Goal: Task Accomplishment & Management: Manage account settings

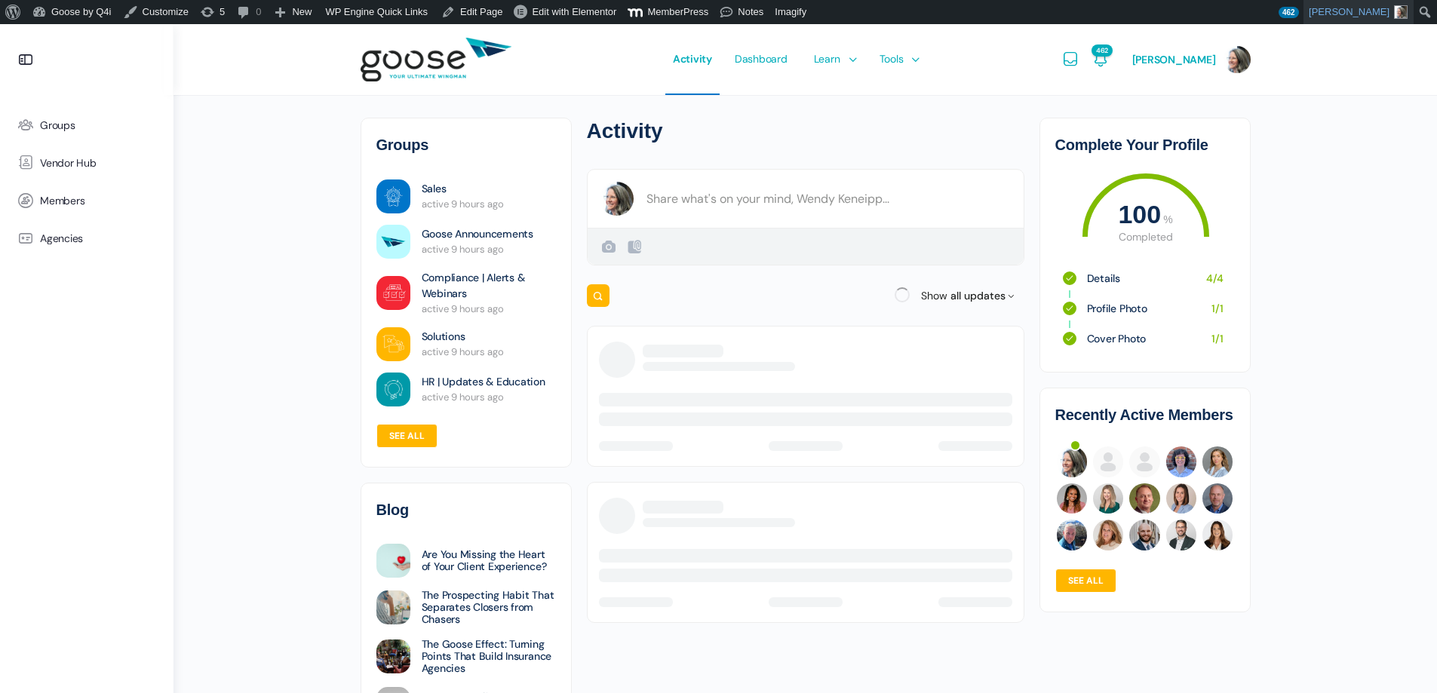
click at [1341, 9] on span "[PERSON_NAME]" at bounding box center [1358, 12] width 99 height 24
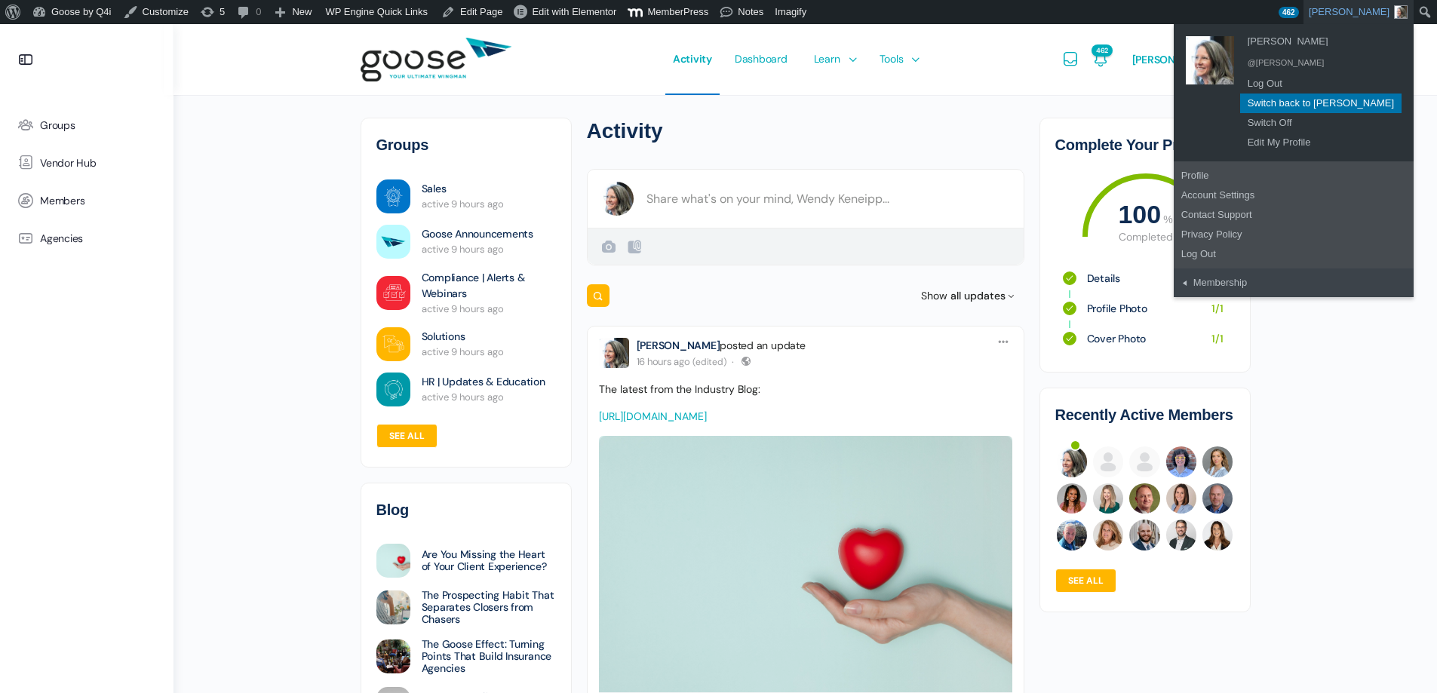
click at [1332, 100] on link "Switch back to [PERSON_NAME]" at bounding box center [1320, 104] width 161 height 20
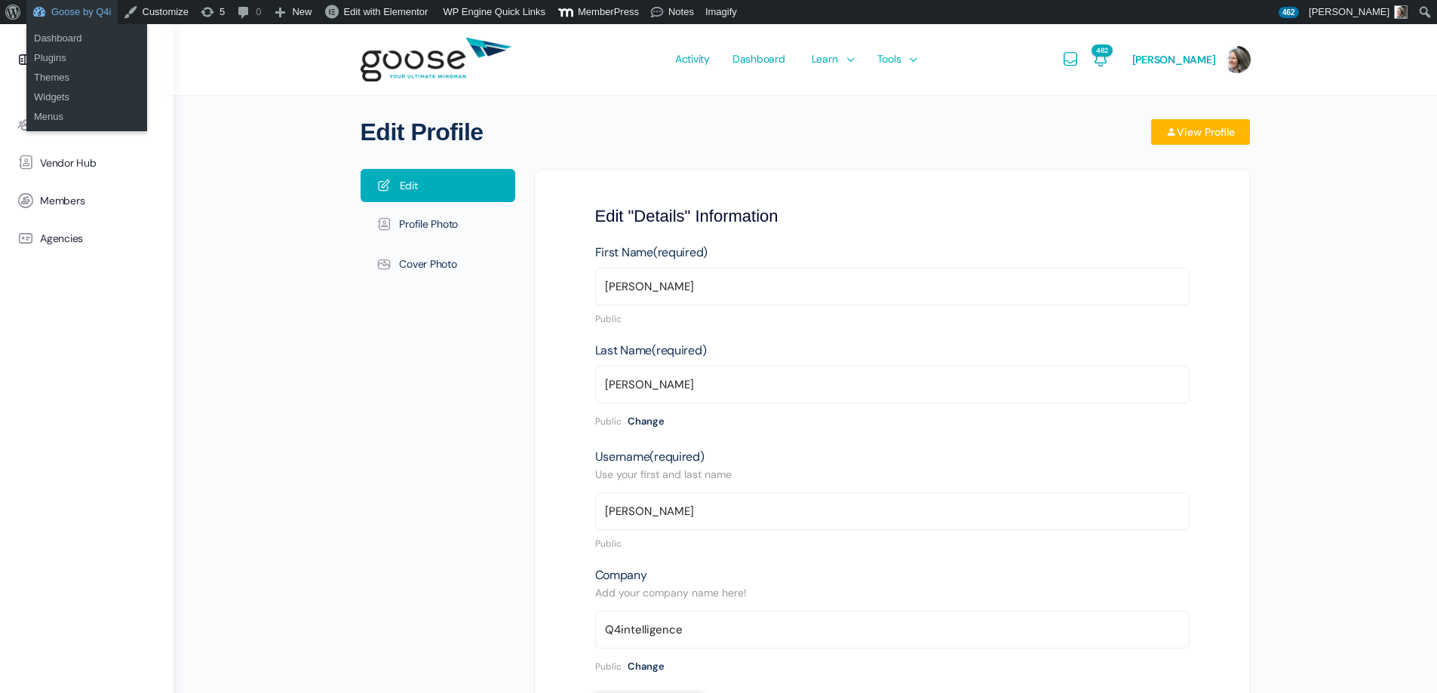
click at [97, 14] on link "Goose by Q4i" at bounding box center [71, 12] width 91 height 24
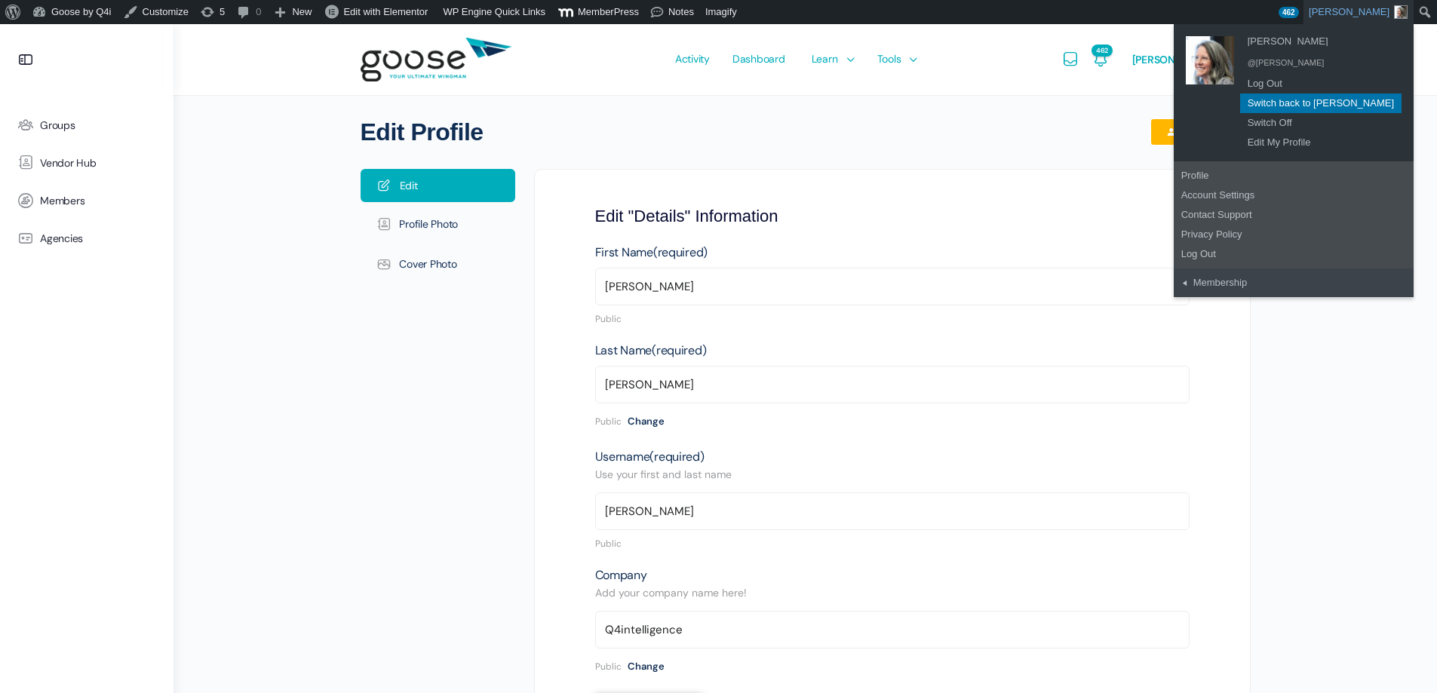
click at [1322, 103] on link "Switch back to [PERSON_NAME]" at bounding box center [1320, 104] width 161 height 20
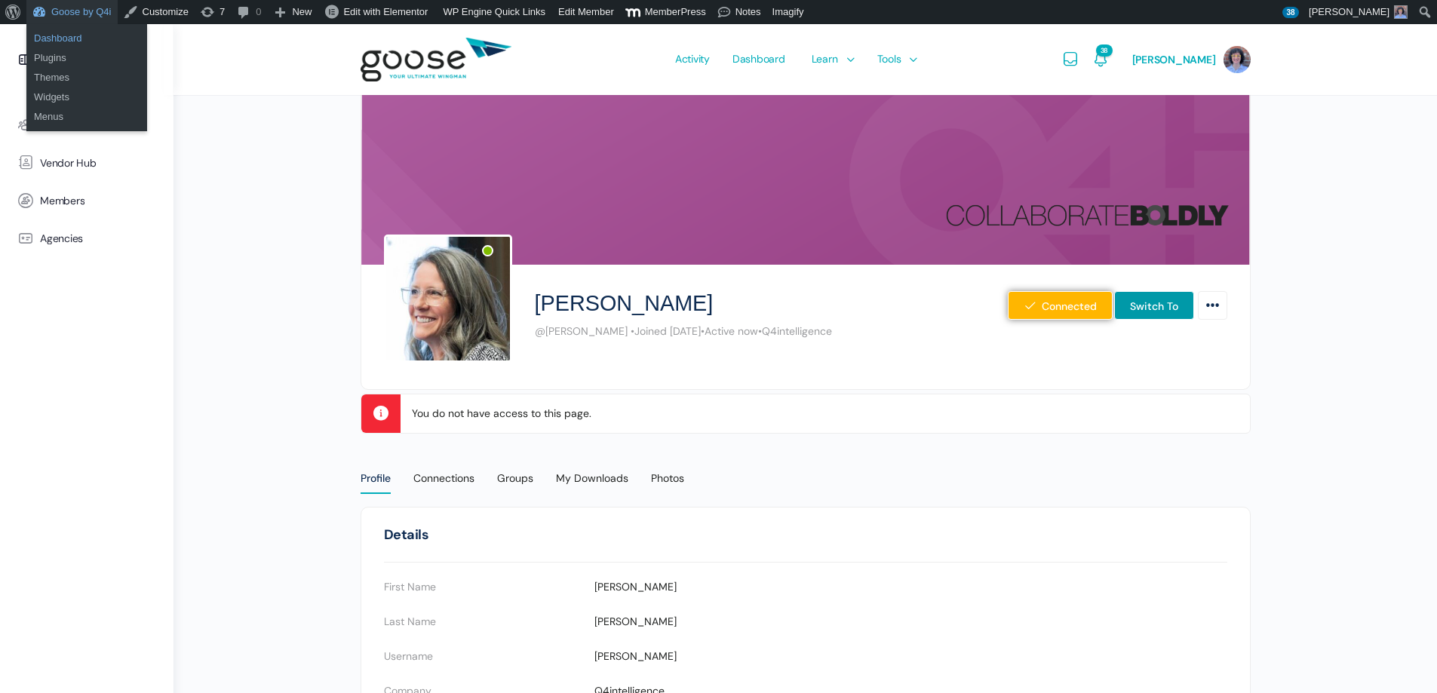
click at [81, 39] on link "Dashboard" at bounding box center [86, 39] width 121 height 20
